Goal: Connect with others: Connect with other users

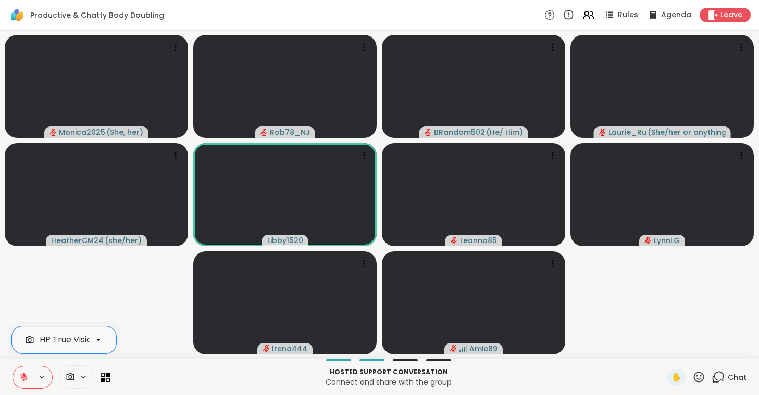
click at [20, 368] on button at bounding box center [23, 378] width 20 height 22
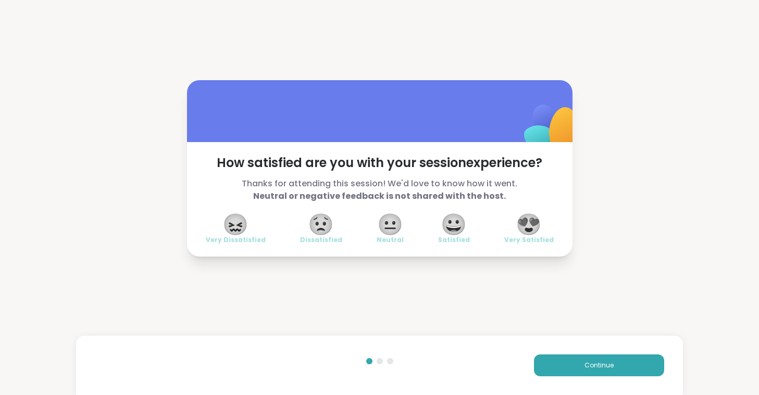
click at [538, 226] on span "😍" at bounding box center [529, 224] width 26 height 19
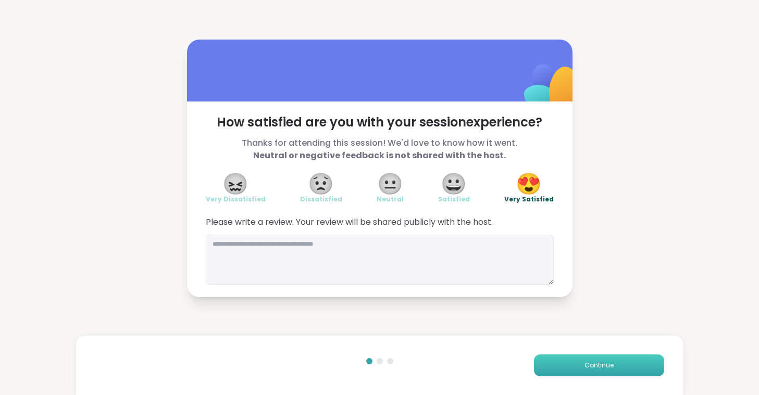
click at [606, 368] on span "Continue" at bounding box center [598, 365] width 29 height 9
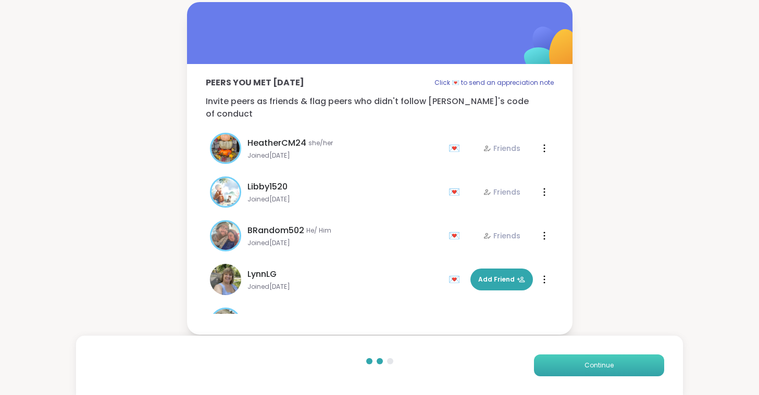
click at [606, 368] on span "Continue" at bounding box center [598, 365] width 29 height 9
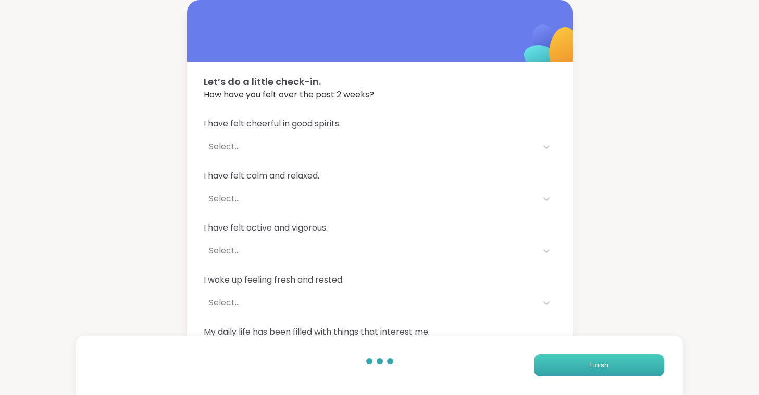
click at [606, 368] on span "Finish" at bounding box center [599, 365] width 18 height 9
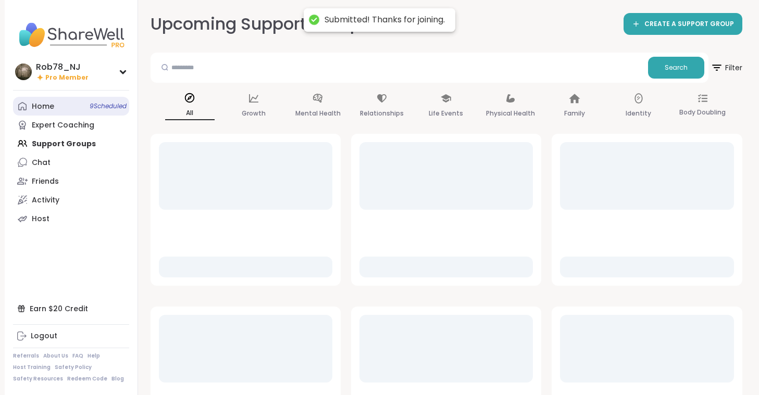
click at [58, 106] on link "Home 9 Scheduled" at bounding box center [71, 106] width 116 height 19
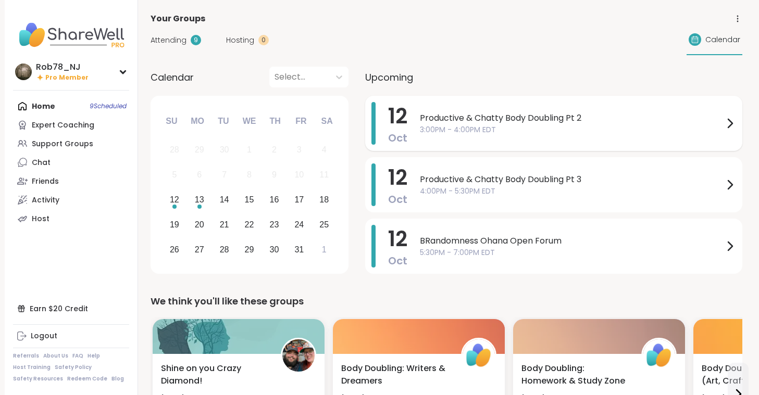
click at [452, 129] on span "3:00PM - 4:00PM EDT" at bounding box center [572, 129] width 304 height 11
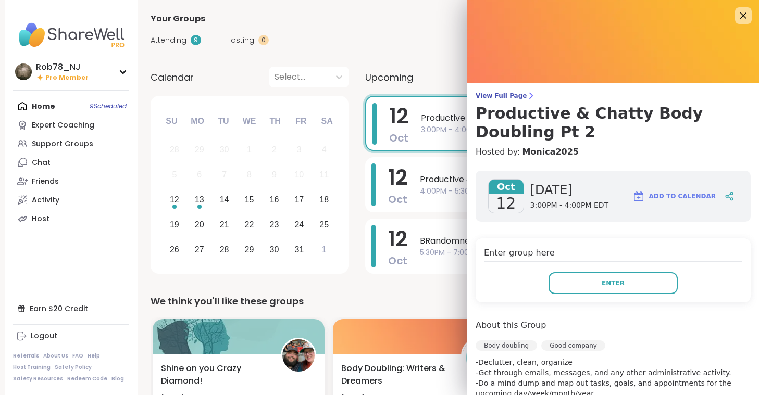
click at [601, 295] on div "Enter group here Enter" at bounding box center [613, 271] width 275 height 64
click at [593, 288] on button "Enter" at bounding box center [613, 283] width 129 height 22
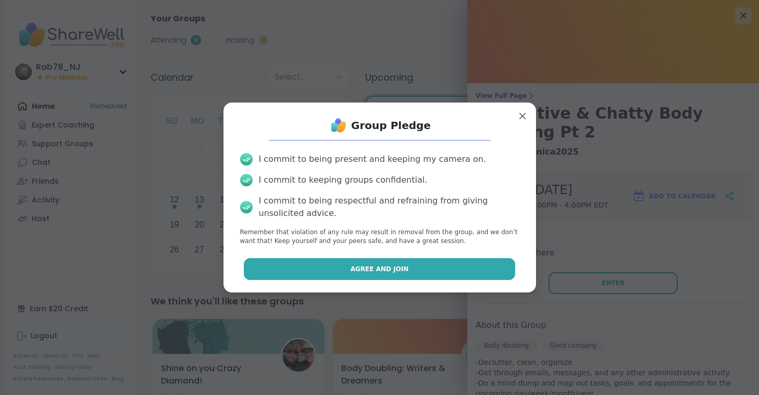
click at [395, 272] on span "Agree and Join" at bounding box center [380, 269] width 58 height 9
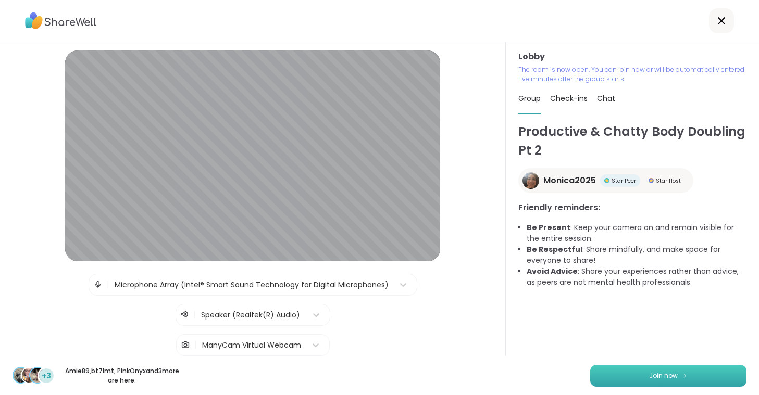
click at [618, 374] on button "Join now" at bounding box center [668, 376] width 156 height 22
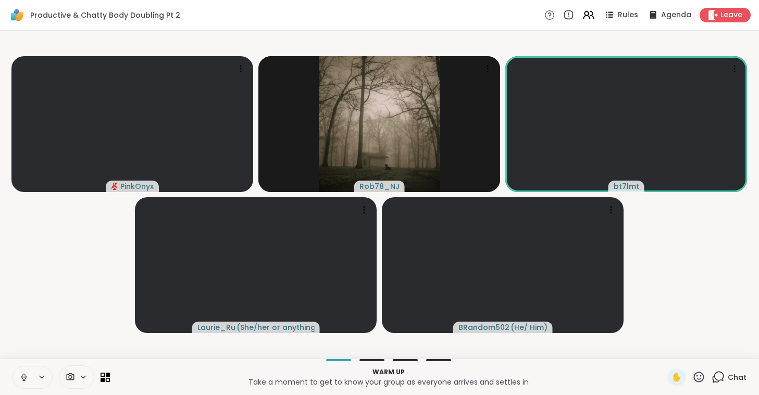
click at [23, 375] on icon at bounding box center [23, 376] width 3 height 5
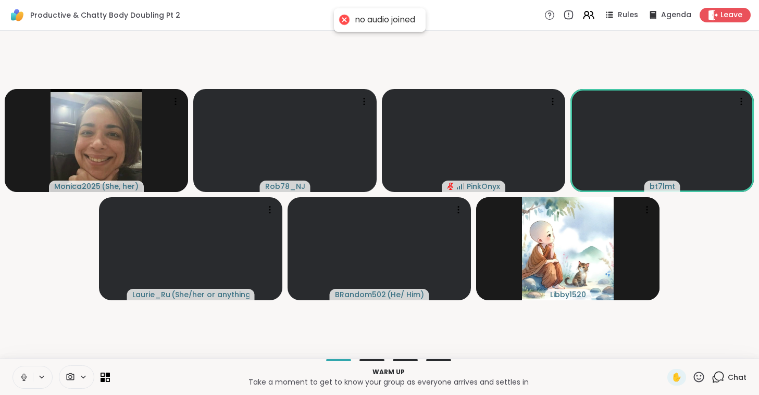
click at [22, 375] on icon at bounding box center [23, 377] width 9 height 9
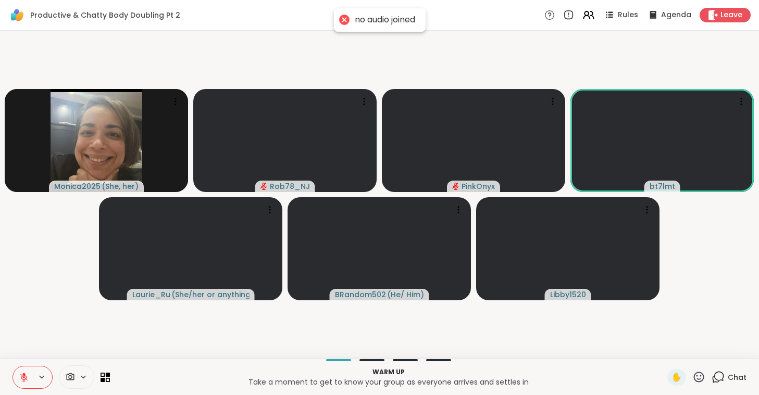
click at [74, 376] on icon at bounding box center [70, 377] width 9 height 10
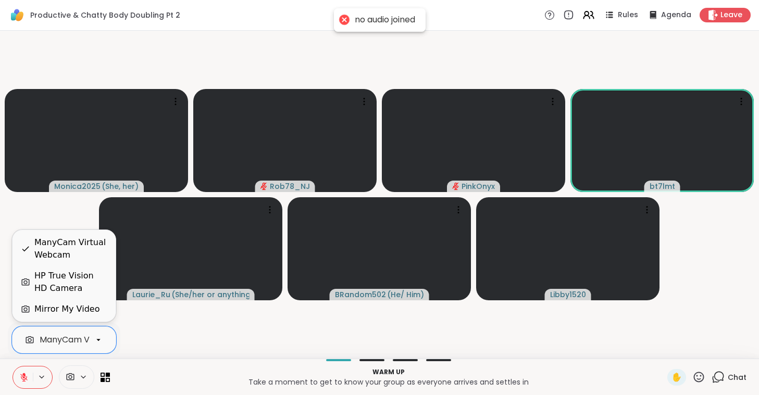
scroll to position [0, 46]
click at [74, 345] on div "ManyCam Virtual Webcam" at bounding box center [48, 340] width 111 height 13
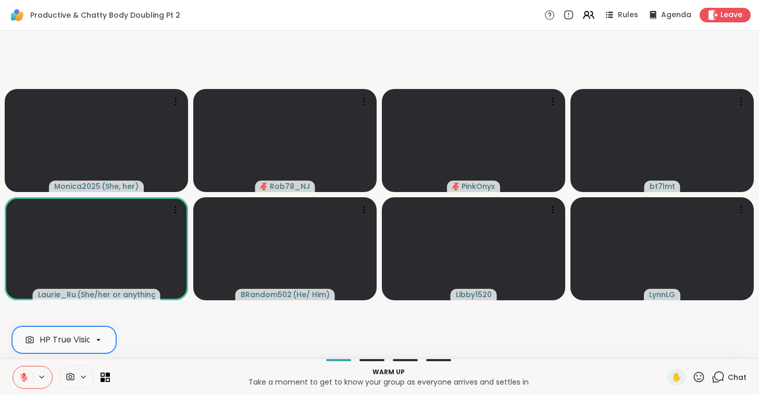
click at [27, 379] on icon at bounding box center [23, 377] width 9 height 9
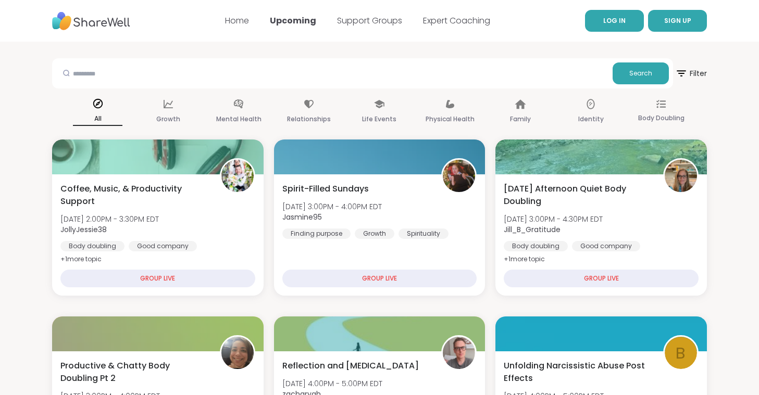
click at [595, 27] on link "LOG IN" at bounding box center [614, 21] width 59 height 22
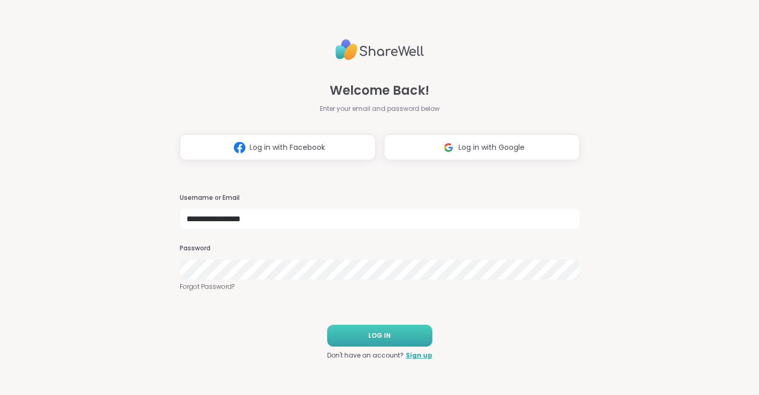
click at [357, 332] on button "LOG IN" at bounding box center [379, 336] width 105 height 22
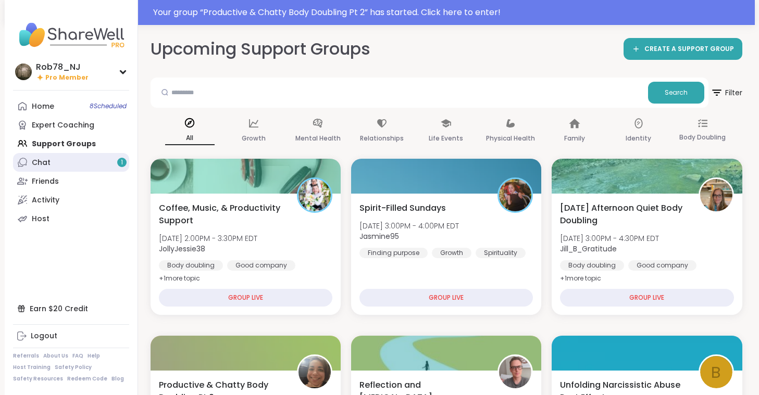
click at [39, 164] on div "Chat 1" at bounding box center [41, 163] width 19 height 10
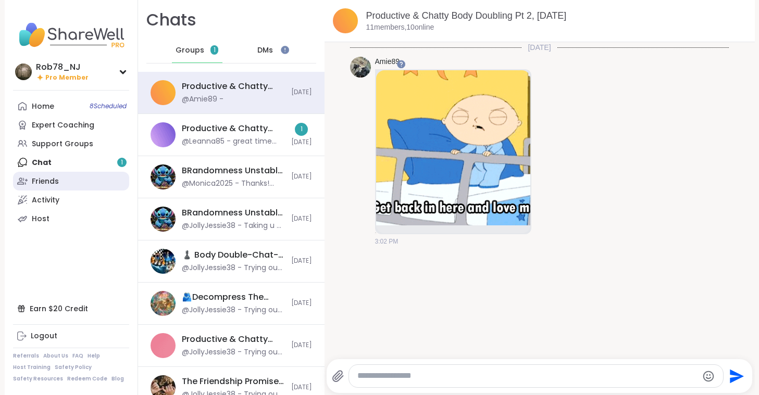
click at [39, 184] on div "Friends" at bounding box center [45, 182] width 27 height 10
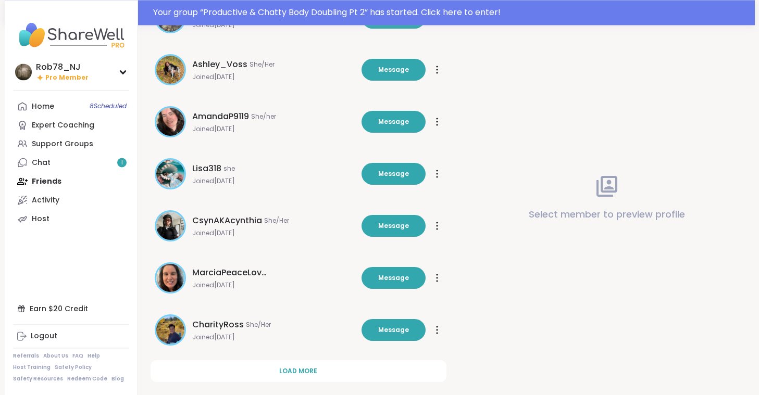
scroll to position [299, 0]
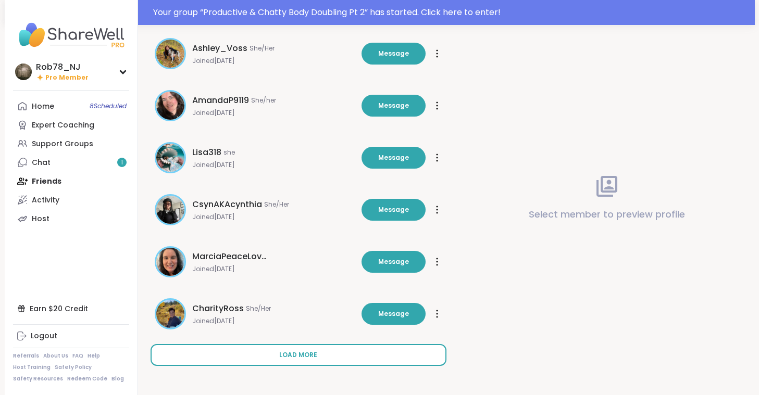
click at [303, 356] on span "Load more" at bounding box center [298, 355] width 38 height 9
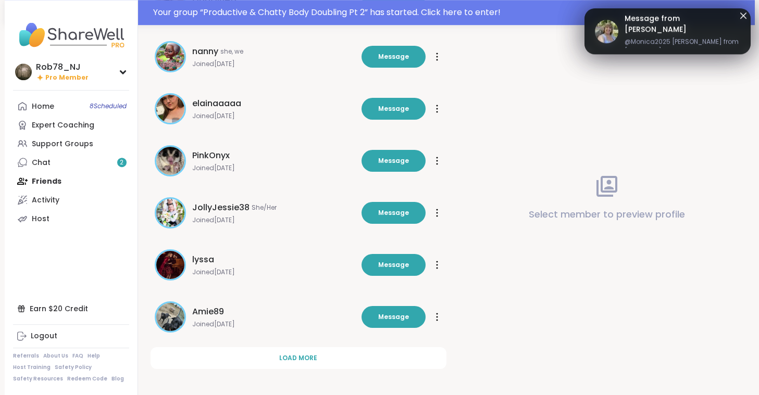
scroll to position [820, 0]
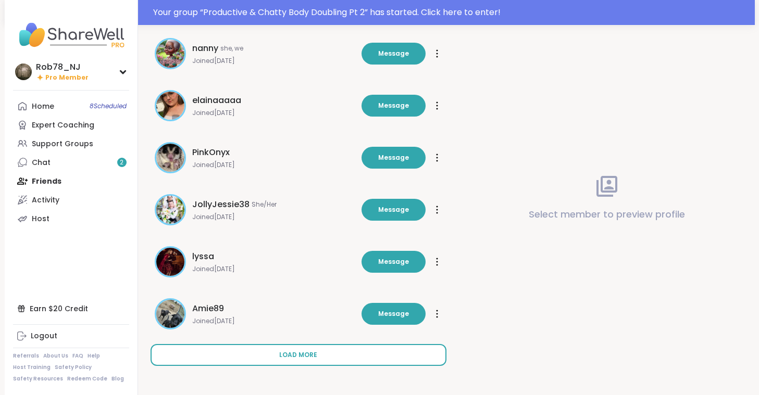
click at [312, 355] on span "Load more" at bounding box center [298, 355] width 38 height 9
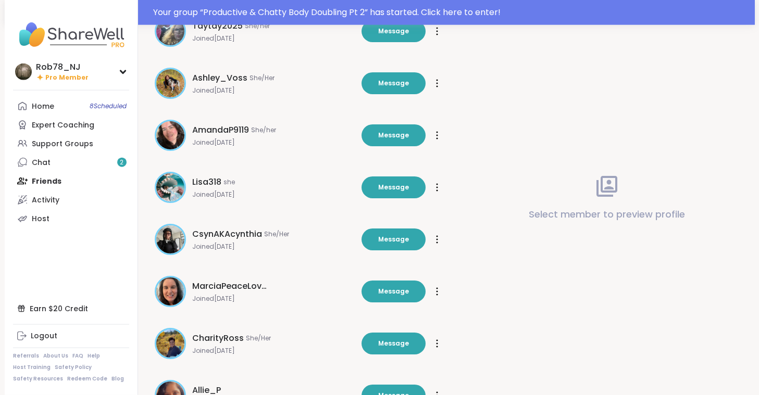
scroll to position [819, 0]
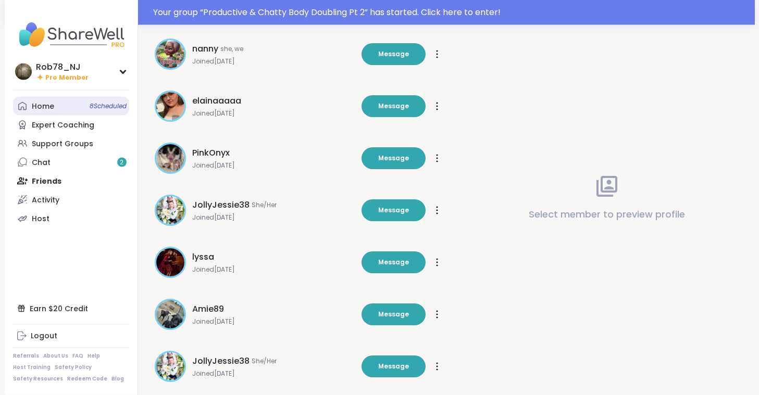
click at [82, 106] on link "Home 8 Scheduled" at bounding box center [71, 106] width 116 height 19
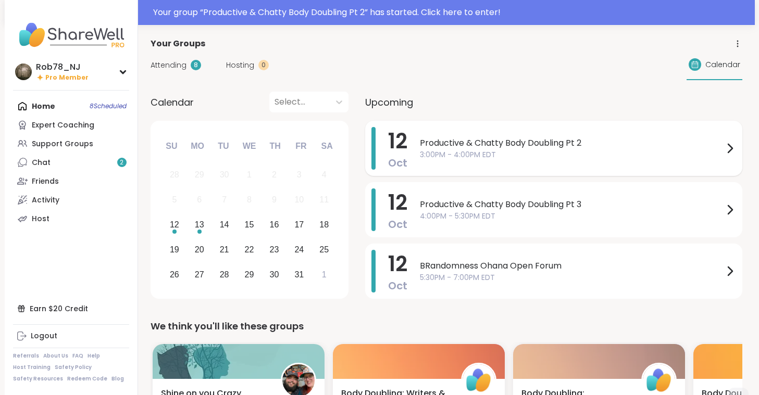
click at [463, 156] on span "3:00PM - 4:00PM EDT" at bounding box center [572, 154] width 304 height 11
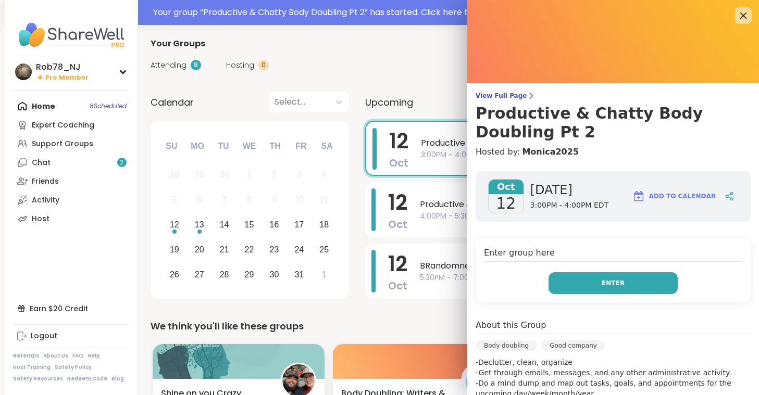
click at [579, 281] on button "Enter" at bounding box center [613, 283] width 129 height 22
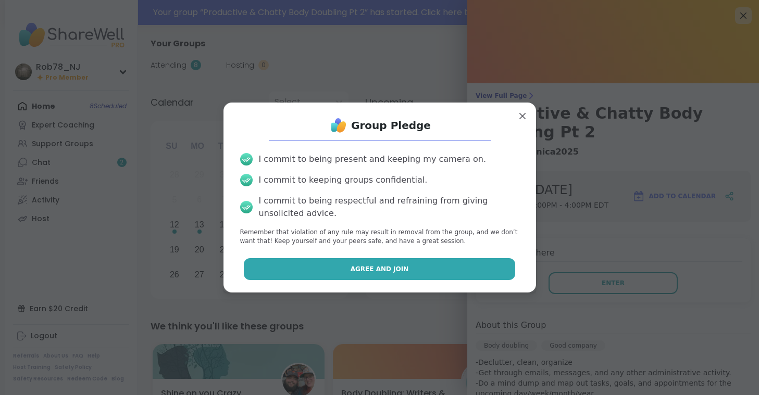
click at [395, 270] on span "Agree and Join" at bounding box center [380, 269] width 58 height 9
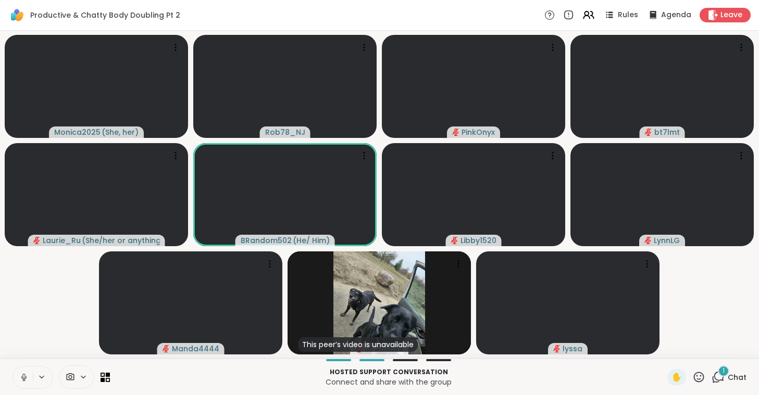
click at [21, 376] on icon at bounding box center [23, 377] width 9 height 9
click at [78, 382] on div at bounding box center [76, 377] width 35 height 23
click at [74, 349] on div "ManyCam Virtual Webcam" at bounding box center [64, 340] width 104 height 27
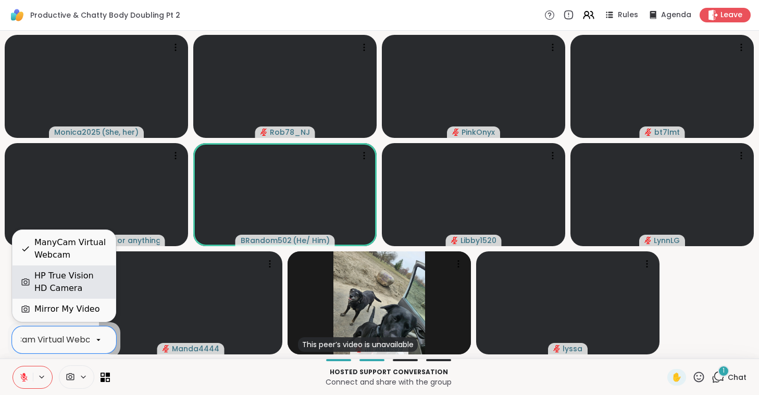
click at [78, 280] on div "HP True Vision HD Camera" at bounding box center [70, 282] width 73 height 25
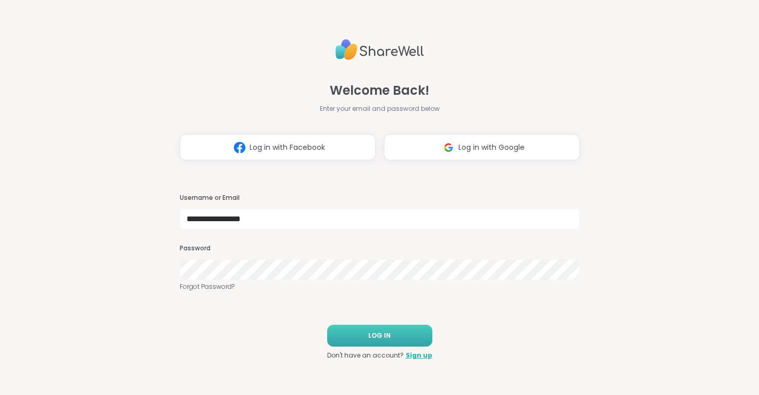
click at [381, 333] on span "LOG IN" at bounding box center [379, 335] width 22 height 9
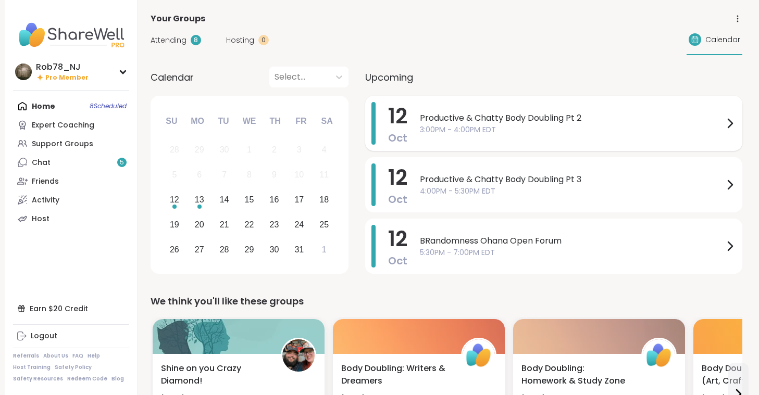
click at [478, 129] on span "3:00PM - 4:00PM EDT" at bounding box center [572, 129] width 304 height 11
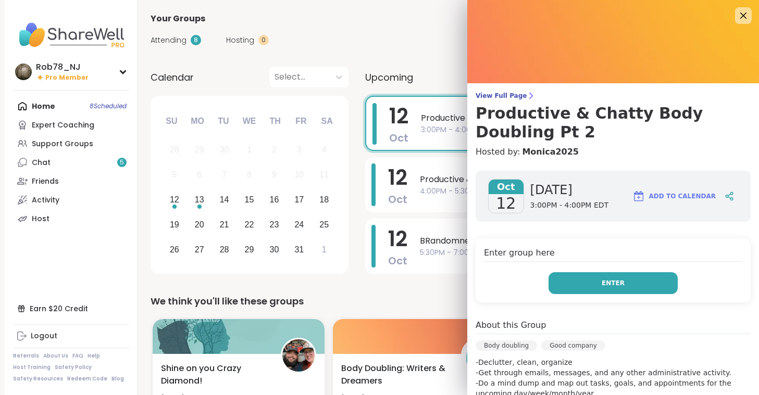
click at [576, 290] on button "Enter" at bounding box center [613, 283] width 129 height 22
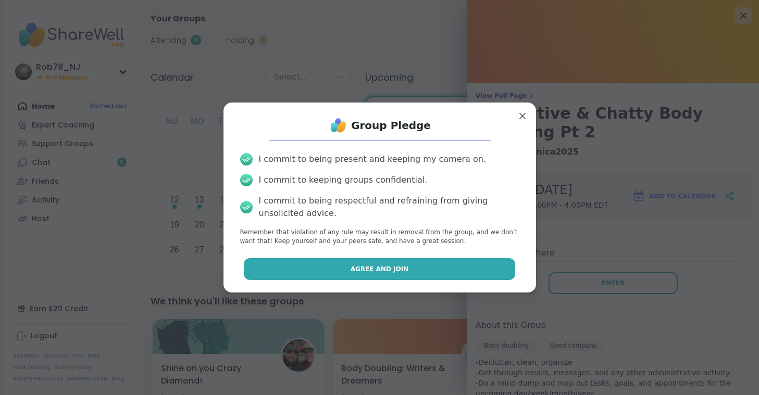
click at [388, 264] on button "Agree and Join" at bounding box center [379, 269] width 271 height 22
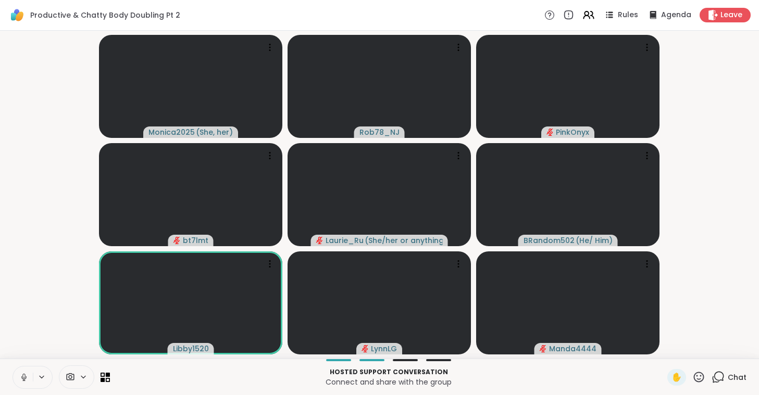
click at [26, 379] on icon at bounding box center [23, 377] width 9 height 9
click at [76, 374] on span at bounding box center [69, 377] width 20 height 10
click at [83, 344] on div "ManyCam Virtual Webcam" at bounding box center [95, 340] width 111 height 13
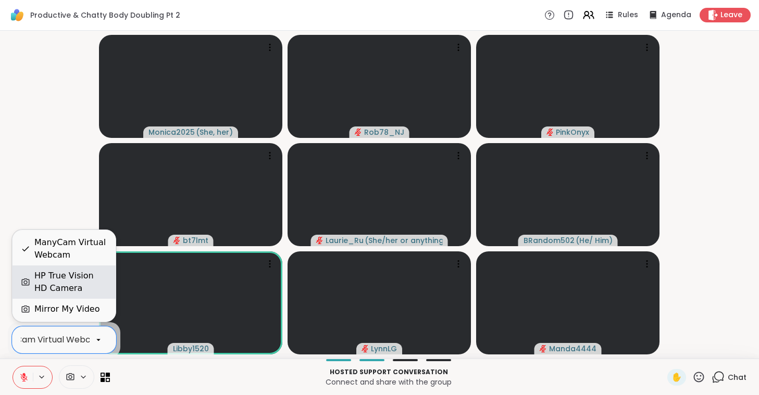
click at [70, 278] on div "HP True Vision HD Camera" at bounding box center [70, 282] width 73 height 25
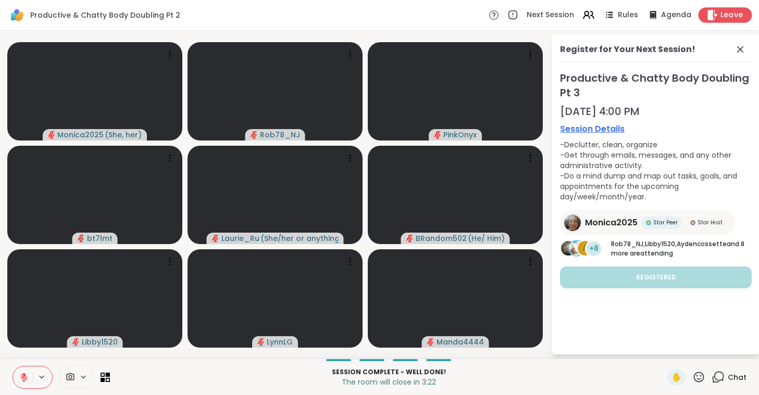
click at [723, 11] on span "Leave" at bounding box center [731, 15] width 23 height 11
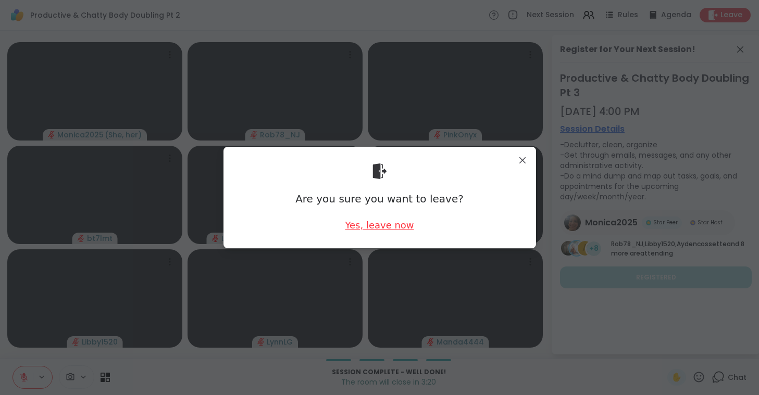
click at [376, 228] on div "Yes, leave now" at bounding box center [379, 225] width 69 height 13
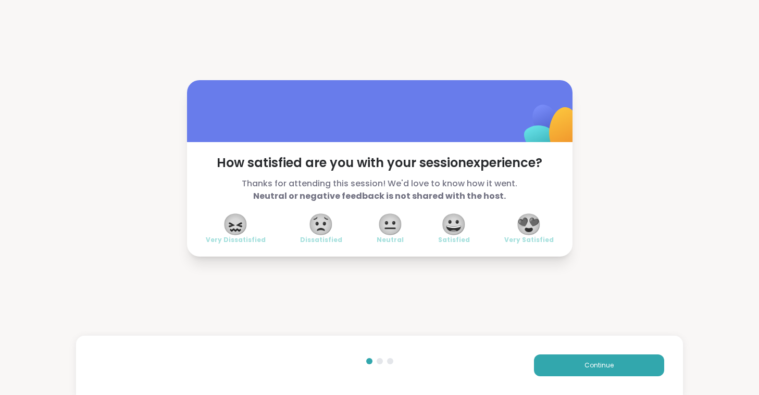
click at [525, 229] on span "😍" at bounding box center [529, 224] width 26 height 19
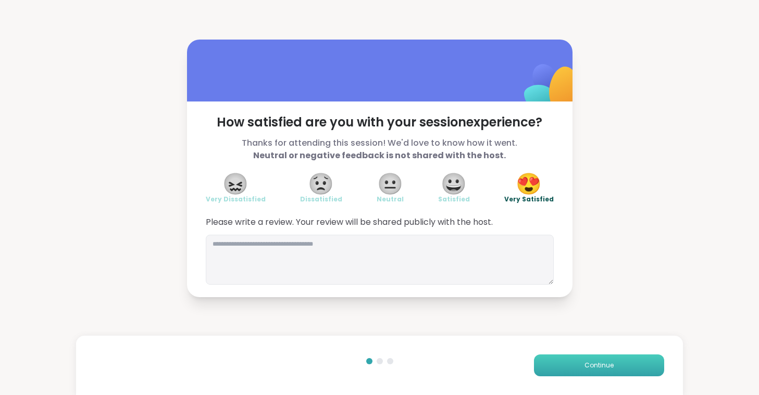
click at [579, 368] on button "Continue" at bounding box center [599, 366] width 130 height 22
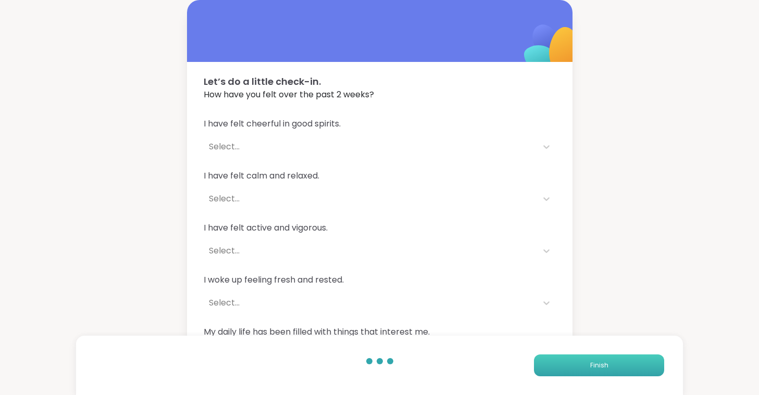
click at [579, 368] on button "Finish" at bounding box center [599, 366] width 130 height 22
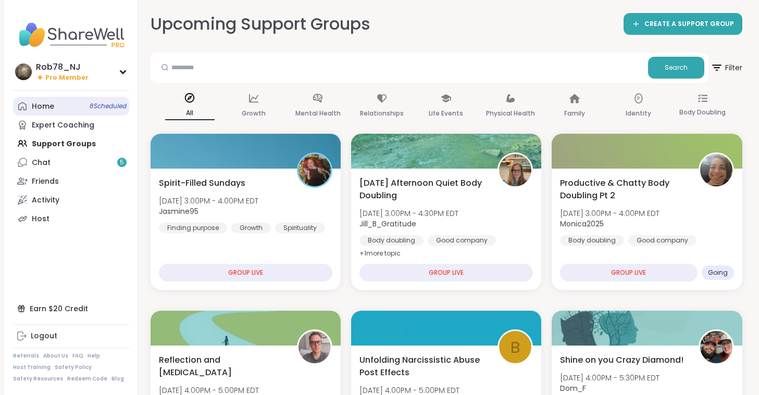
click at [44, 112] on link "Home 8 Scheduled" at bounding box center [71, 106] width 116 height 19
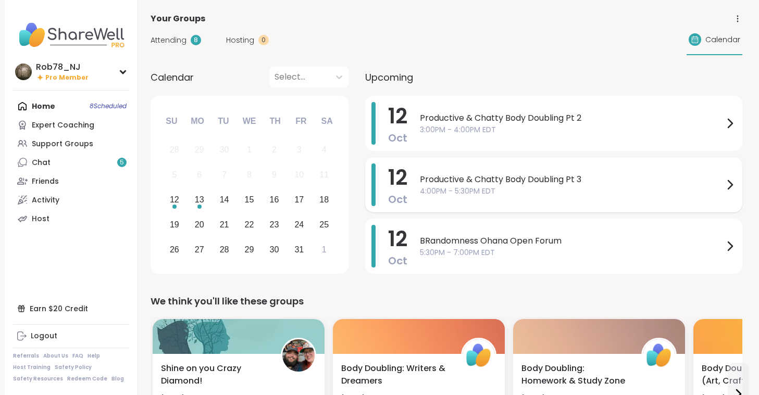
click at [444, 189] on span "4:00PM - 5:30PM EDT" at bounding box center [572, 191] width 304 height 11
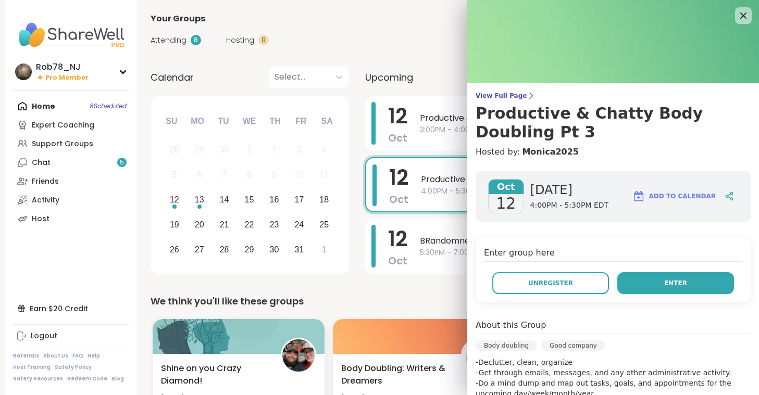
click at [654, 288] on button "Enter" at bounding box center [675, 283] width 117 height 22
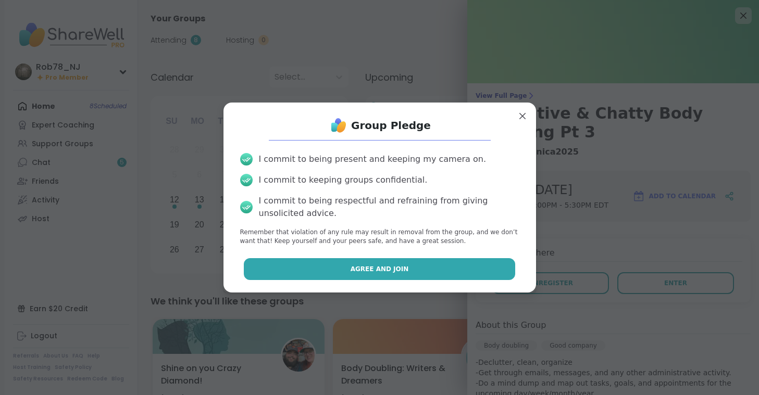
click at [380, 269] on span "Agree and Join" at bounding box center [380, 269] width 58 height 9
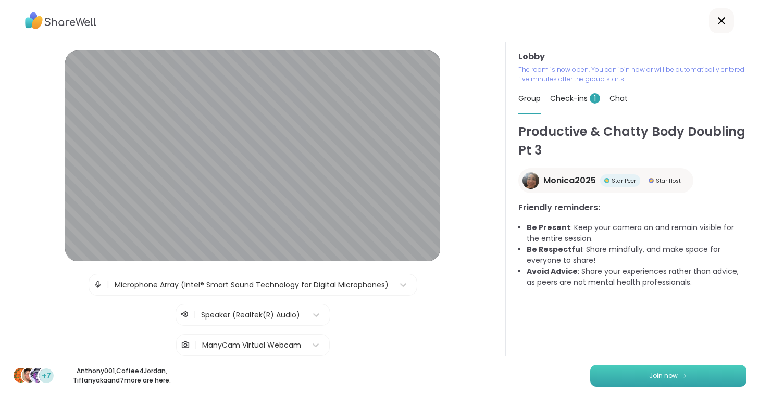
click at [653, 374] on span "Join now" at bounding box center [663, 375] width 29 height 9
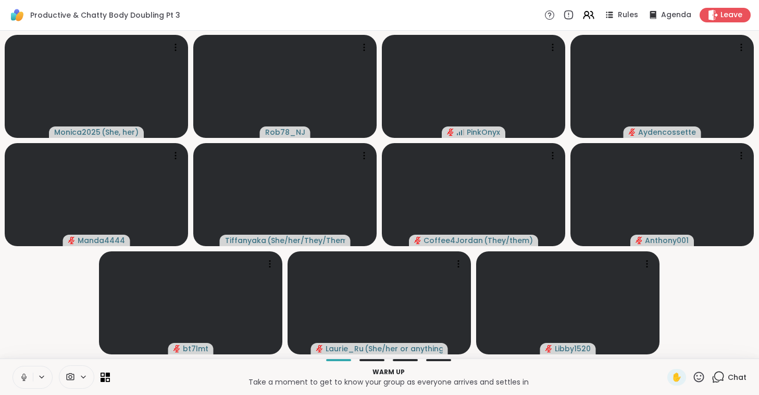
click at [27, 376] on icon at bounding box center [23, 377] width 9 height 9
click at [72, 379] on icon at bounding box center [70, 377] width 9 height 10
click at [72, 331] on div "ManyCam Virtual Webcam" at bounding box center [64, 340] width 104 height 27
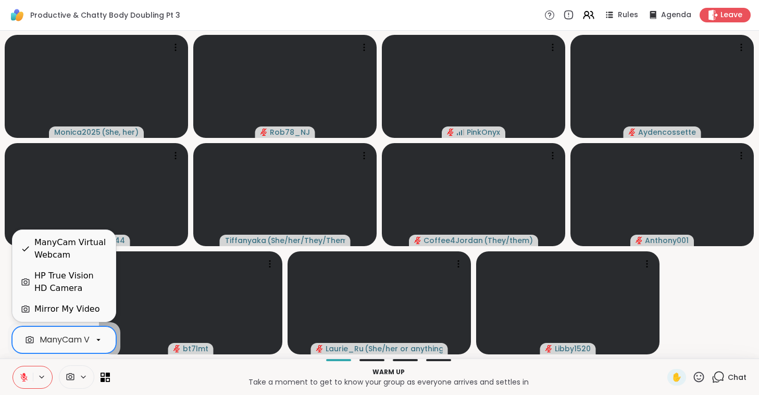
scroll to position [0, 46]
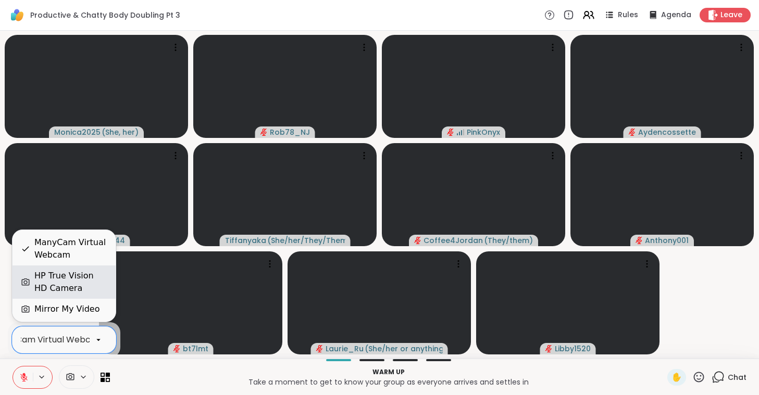
click at [71, 275] on div "HP True Vision HD Camera" at bounding box center [70, 282] width 73 height 25
